Goal: Information Seeking & Learning: Learn about a topic

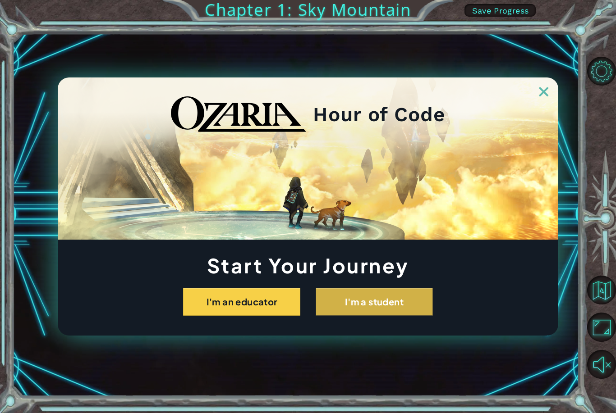
click at [395, 307] on button "I'm a student" at bounding box center [373, 302] width 117 height 28
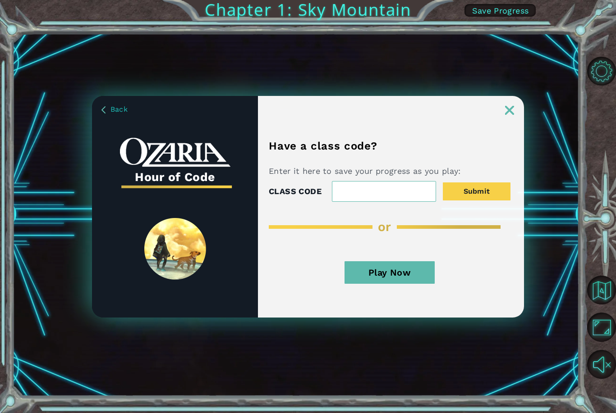
click at [400, 272] on button "Play Now" at bounding box center [389, 272] width 90 height 23
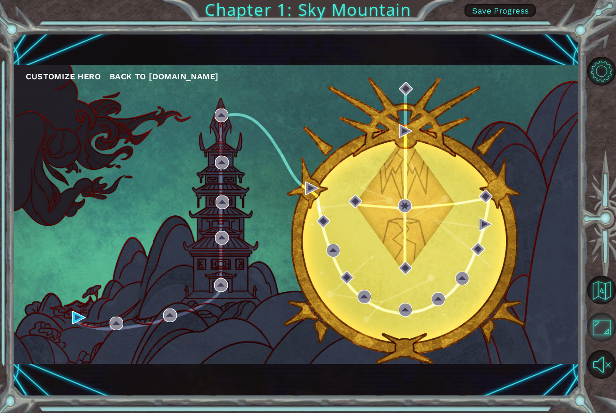
click at [605, 342] on button "Maximize Browser" at bounding box center [601, 327] width 29 height 29
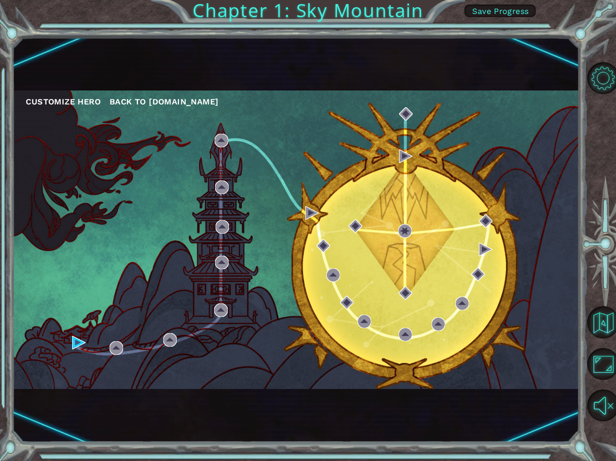
click at [52, 103] on button "Customize Hero" at bounding box center [63, 102] width 75 height 14
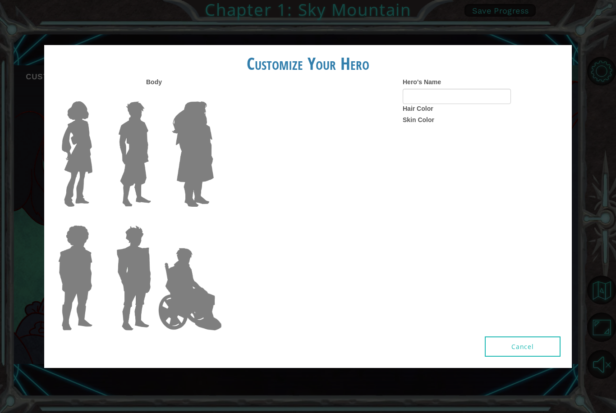
click at [429, 113] on label "Hair Color" at bounding box center [417, 108] width 31 height 9
click at [426, 113] on label "Hair Color" at bounding box center [417, 108] width 31 height 9
click at [148, 87] on label "Body" at bounding box center [154, 82] width 16 height 9
click at [476, 104] on input "Hero's Name" at bounding box center [456, 96] width 108 height 15
type input "[PERSON_NAME]"
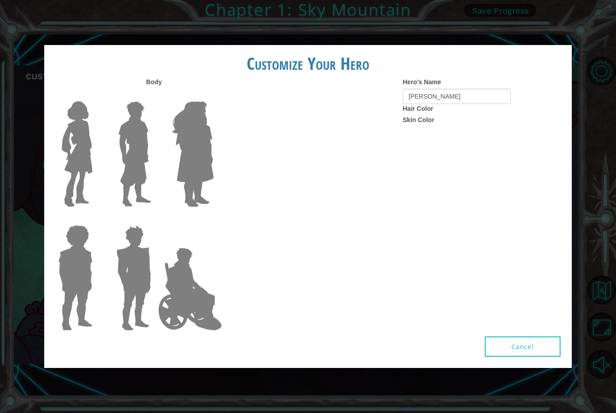
click at [550, 356] on button "Cancel" at bounding box center [522, 347] width 76 height 20
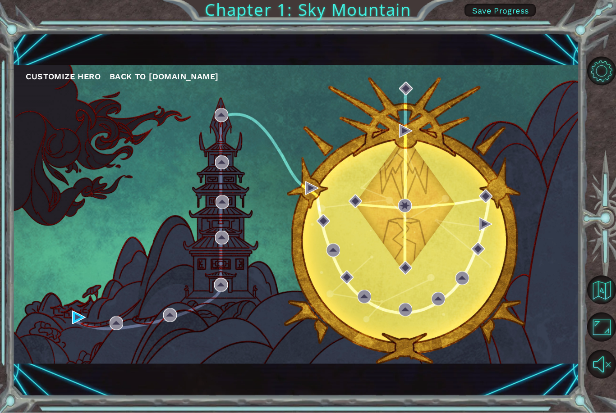
scroll to position [29, 0]
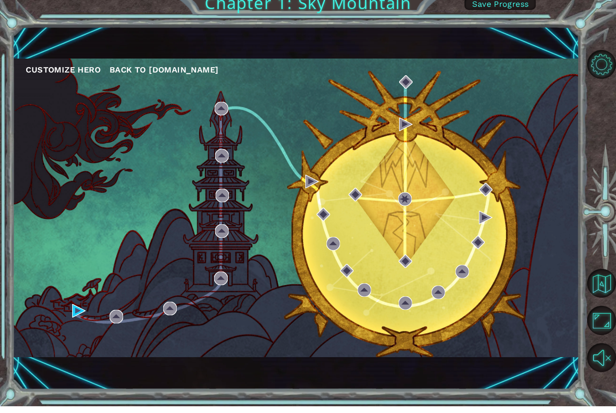
click at [42, 70] on button "Customize Hero" at bounding box center [63, 77] width 75 height 14
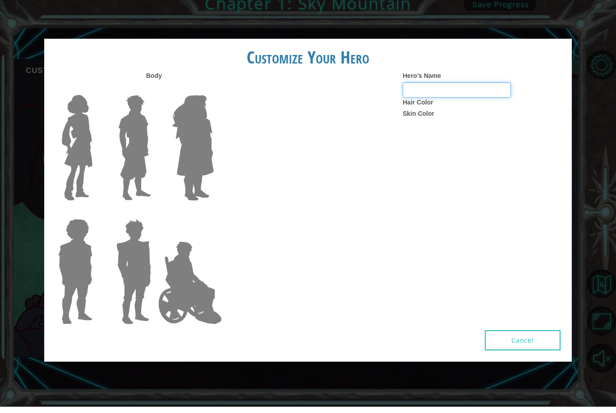
click at [485, 104] on input "Hero's Name" at bounding box center [456, 96] width 108 height 15
type input "S"
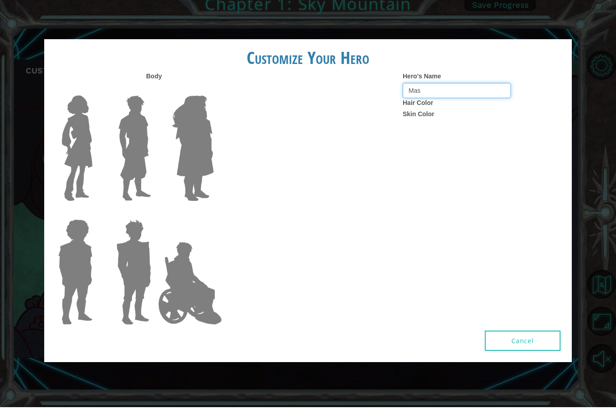
click at [426, 104] on input "Mas" at bounding box center [456, 96] width 108 height 15
click at [427, 113] on label "Hair Color" at bounding box center [417, 108] width 31 height 9
click at [429, 124] on label "Skin Color" at bounding box center [418, 119] width 32 height 9
click at [464, 104] on input "Mas" at bounding box center [456, 96] width 108 height 15
click at [454, 104] on input "Mas" at bounding box center [456, 96] width 108 height 15
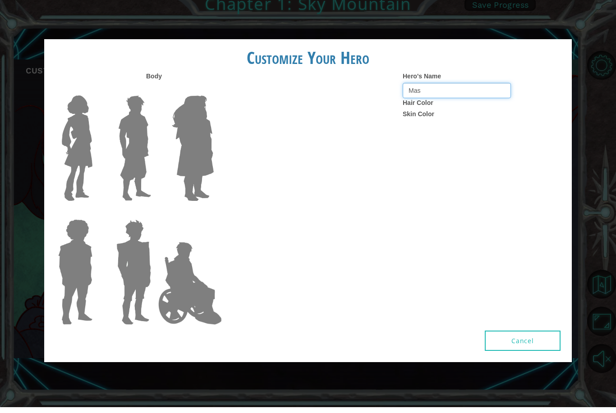
click at [451, 104] on input "Mas" at bounding box center [456, 96] width 108 height 15
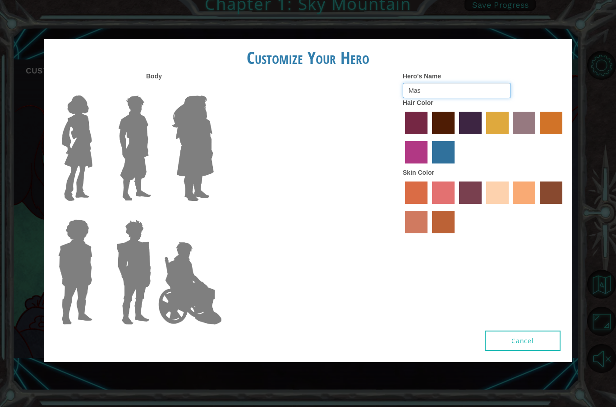
click at [436, 104] on input "Mas" at bounding box center [456, 96] width 108 height 15
click at [441, 104] on input "Mas" at bounding box center [456, 96] width 108 height 15
paste input "V"
type input "Mas"
click at [69, 333] on label at bounding box center [73, 278] width 45 height 113
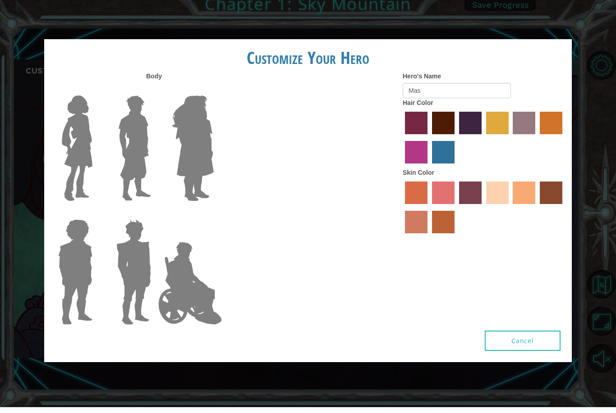
click at [96, 219] on input "Hero Steven" at bounding box center [96, 219] width 0 height 0
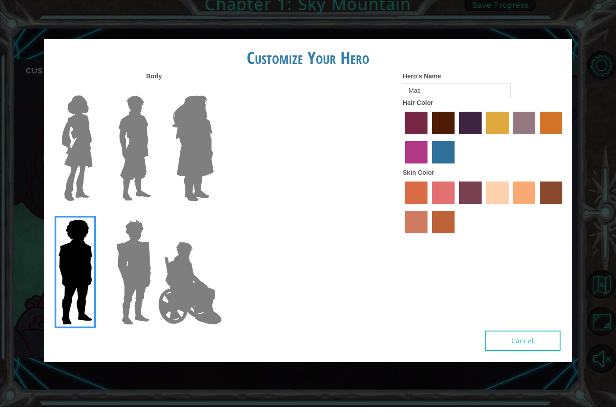
click at [92, 304] on img at bounding box center [75, 278] width 41 height 113
click at [96, 219] on input "Hero Steven" at bounding box center [96, 219] width 0 height 0
click at [116, 330] on label at bounding box center [132, 278] width 45 height 113
click at [155, 219] on input "Hero Garnet" at bounding box center [155, 219] width 0 height 0
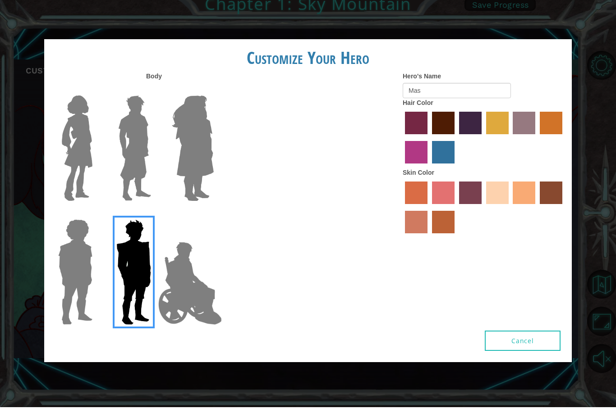
click at [81, 315] on label at bounding box center [73, 278] width 45 height 113
click at [96, 219] on input "Hero Steven" at bounding box center [96, 219] width 0 height 0
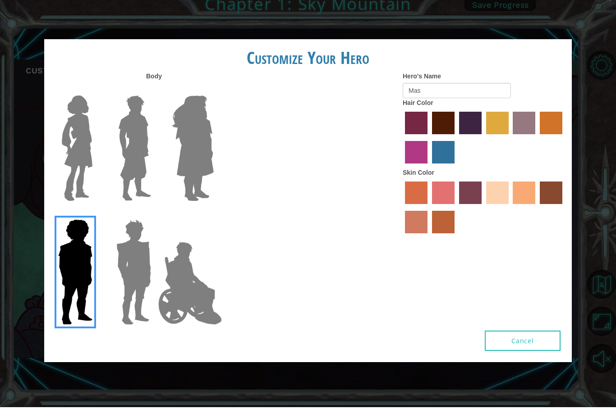
click at [51, 294] on label at bounding box center [73, 278] width 45 height 113
click at [96, 219] on input "Hero Steven" at bounding box center [96, 219] width 0 height 0
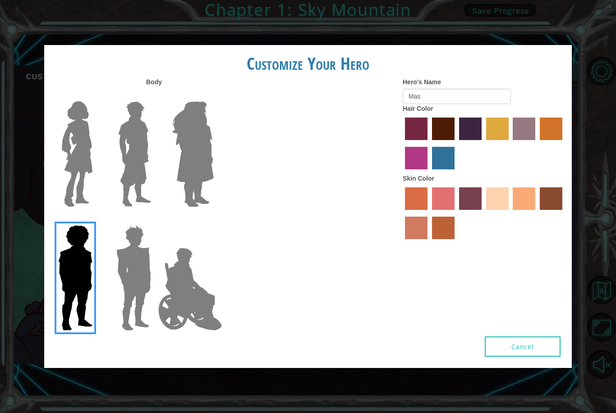
scroll to position [2, 0]
click at [95, 295] on img at bounding box center [75, 278] width 41 height 113
click at [96, 219] on input "Hero Steven" at bounding box center [96, 219] width 0 height 0
click at [427, 140] on label "paprika hair color" at bounding box center [416, 129] width 23 height 23
click at [402, 143] on input "paprika hair color" at bounding box center [402, 143] width 0 height 0
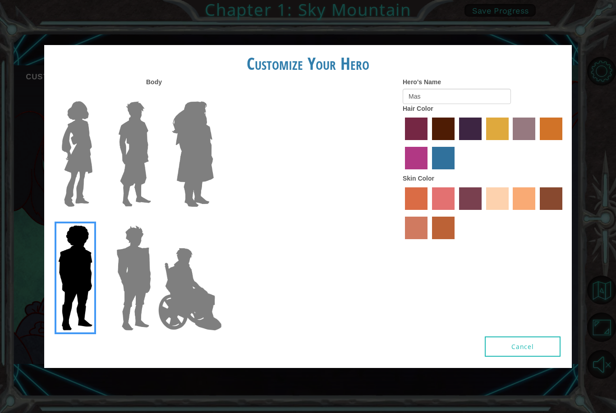
radio input "true"
click at [454, 169] on label "lachmara hair color" at bounding box center [443, 158] width 23 height 23
click at [429, 173] on input "lachmara hair color" at bounding box center [429, 173] width 0 height 0
radio input "true"
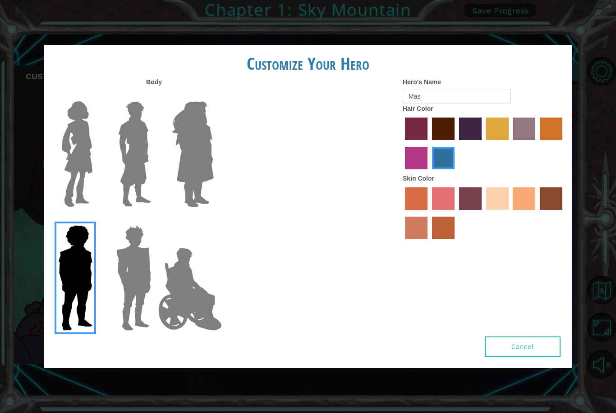
click at [508, 210] on label "sandy beach skin color" at bounding box center [497, 198] width 23 height 23
click at [483, 213] on input "sandy beach skin color" at bounding box center [483, 213] width 0 height 0
radio input "true"
click at [539, 210] on label "karma skin color" at bounding box center [550, 198] width 23 height 23
click at [536, 213] on input "karma skin color" at bounding box center [536, 213] width 0 height 0
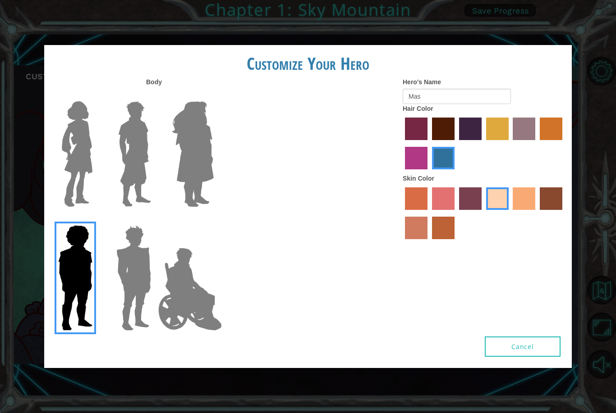
radio input "true"
click at [470, 104] on input "Mas" at bounding box center [456, 96] width 108 height 15
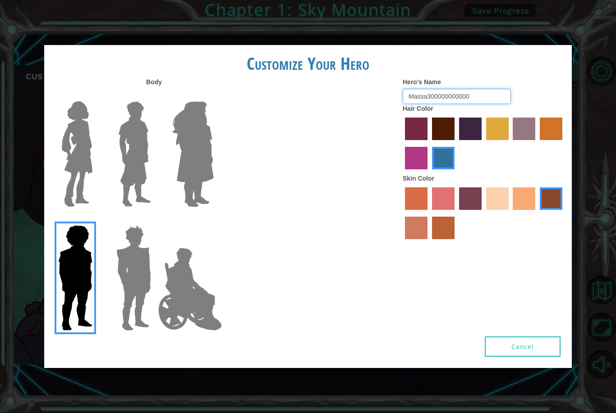
type input "Massa300000000000"
click at [525, 304] on div "Body Hero's Name Massa300000000000 Hair Color Skin Color" at bounding box center [307, 207] width 527 height 259
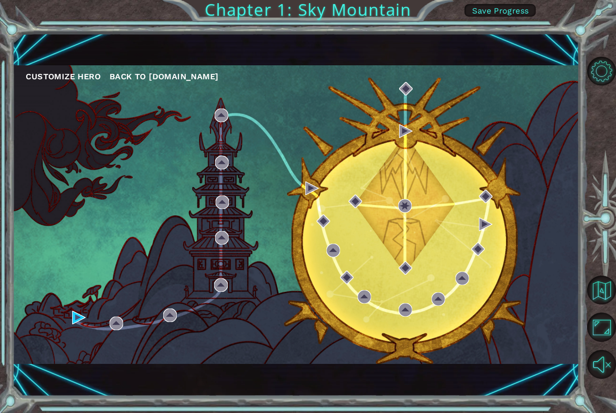
click at [231, 113] on div "Customize Hero Back to [DOMAIN_NAME]" at bounding box center [295, 214] width 566 height 299
click at [69, 324] on div "Customize Hero Back to [DOMAIN_NAME]" at bounding box center [295, 214] width 566 height 299
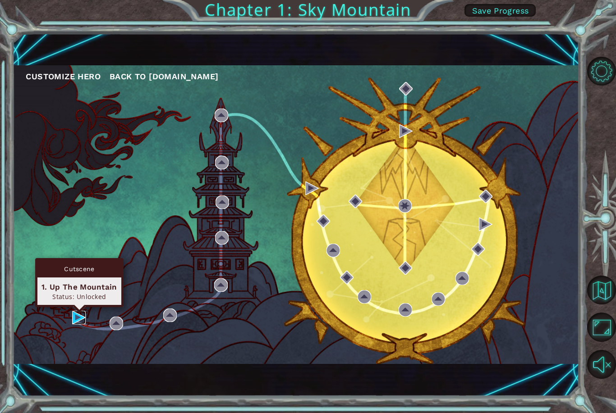
click at [72, 317] on img at bounding box center [79, 318] width 14 height 14
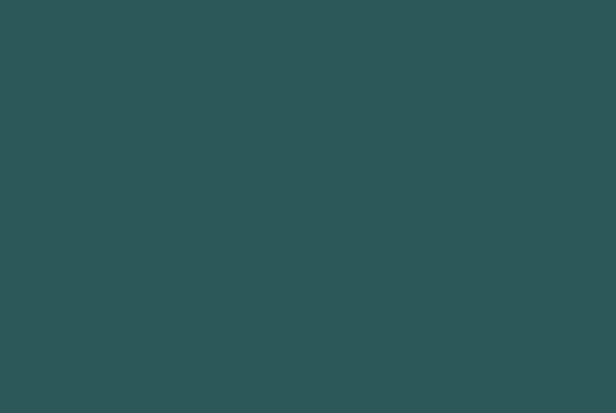
click at [111, 323] on body at bounding box center [308, 206] width 616 height 413
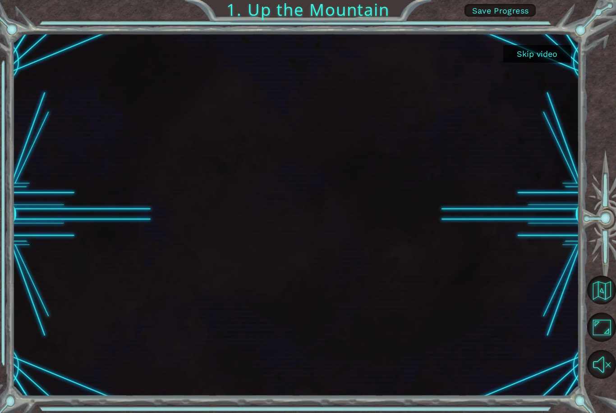
click at [549, 47] on button "Skip video" at bounding box center [537, 54] width 68 height 18
click at [550, 53] on button "Skip video" at bounding box center [537, 54] width 68 height 18
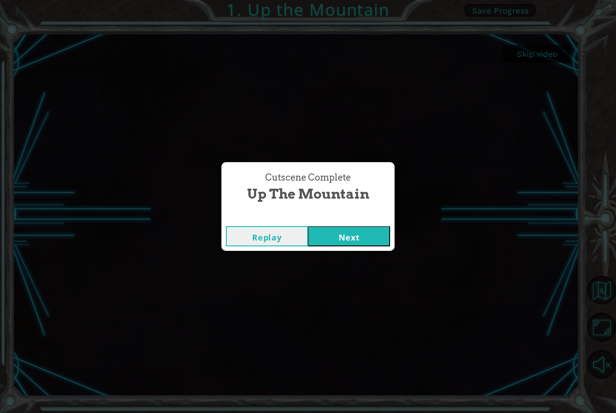
click at [383, 231] on button "Next" at bounding box center [349, 236] width 82 height 20
